Goal: Information Seeking & Learning: Learn about a topic

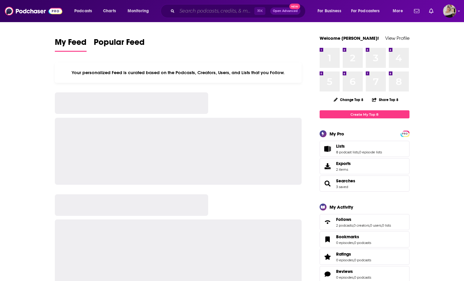
click at [202, 9] on input "Search podcasts, credits, & more..." at bounding box center [215, 11] width 77 height 10
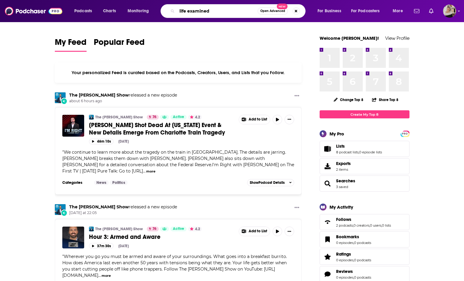
type input "life examined"
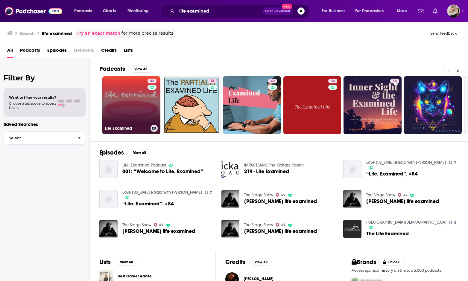
click at [122, 101] on link "43 Life Examined" at bounding box center [131, 105] width 58 height 58
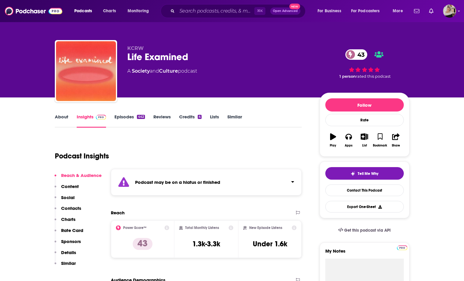
click at [56, 114] on div "About Insights Episodes 442 Reviews Credits 4 Lists Similar" at bounding box center [178, 120] width 247 height 15
click at [65, 118] on link "About" at bounding box center [61, 121] width 13 height 14
